Goal: Transaction & Acquisition: Purchase product/service

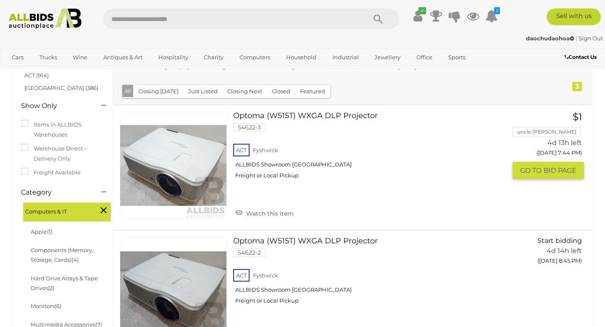
scroll to position [107, 0]
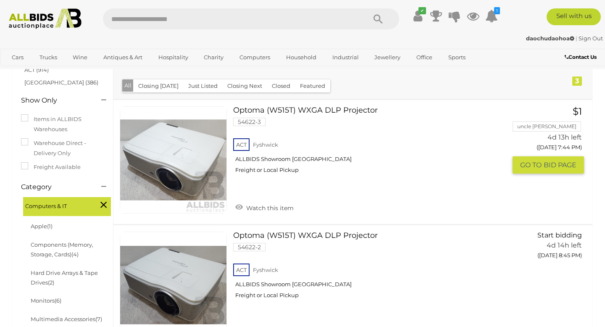
click at [358, 112] on link "Optoma (W515T) WXGA DLP Projector 54622-3 ACT Fyshwick ALLBIDS Showroom Fyshwick" at bounding box center [372, 143] width 267 height 74
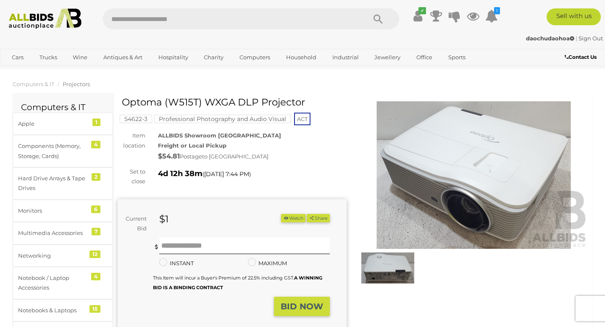
scroll to position [5, 0]
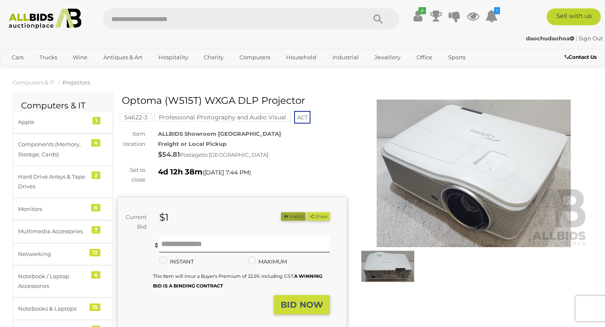
click at [293, 212] on button "Watch" at bounding box center [293, 216] width 24 height 9
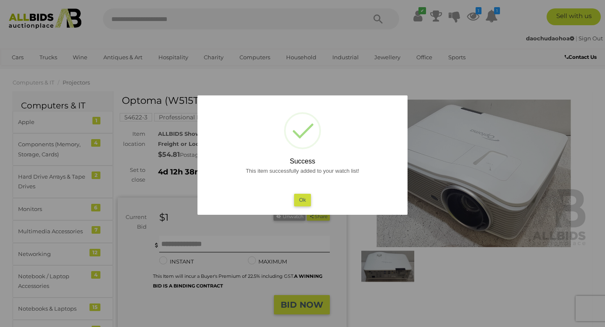
click at [302, 201] on button "Ok" at bounding box center [302, 200] width 17 height 12
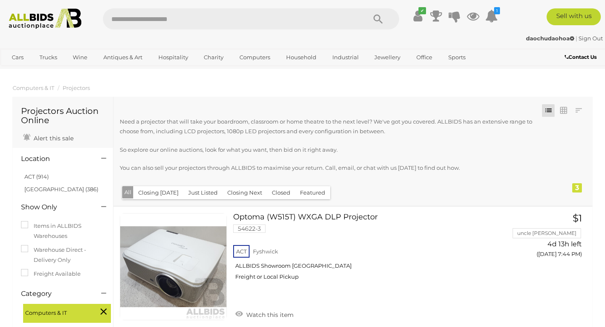
scroll to position [163, 0]
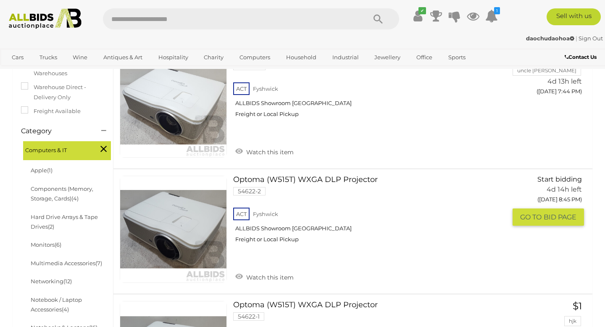
click at [325, 196] on link "Optoma (W515T) WXGA DLP Projector 54622-2 ACT Fyshwick ALLBIDS Showroom Fyshwick" at bounding box center [372, 213] width 267 height 74
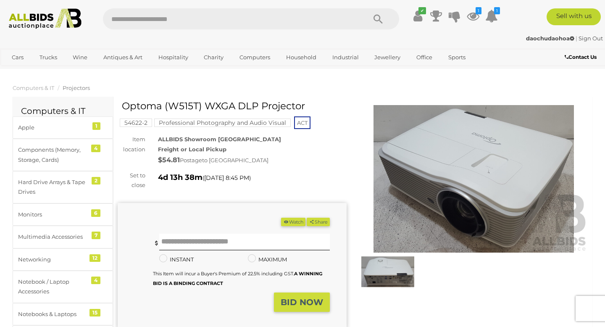
click at [287, 218] on button "Watch" at bounding box center [293, 222] width 24 height 9
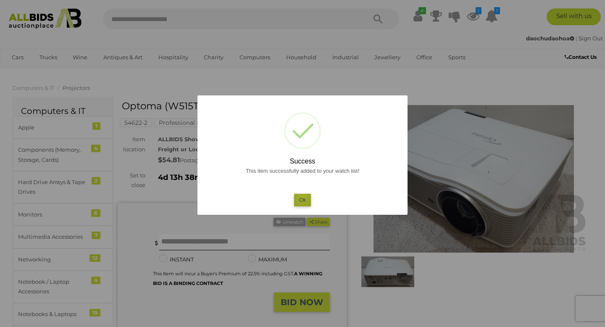
click at [302, 196] on button "Ok" at bounding box center [302, 200] width 17 height 12
